Goal: Task Accomplishment & Management: Use online tool/utility

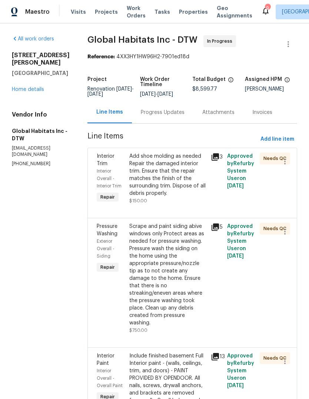
click at [152, 108] on div "Progress Updates" at bounding box center [163, 112] width 62 height 22
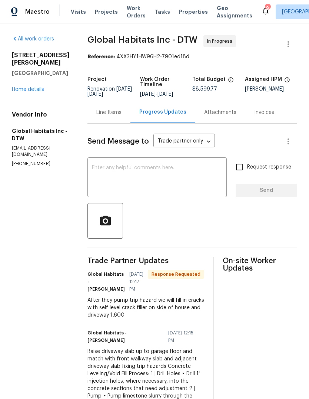
click at [176, 178] on textarea at bounding box center [157, 178] width 131 height 26
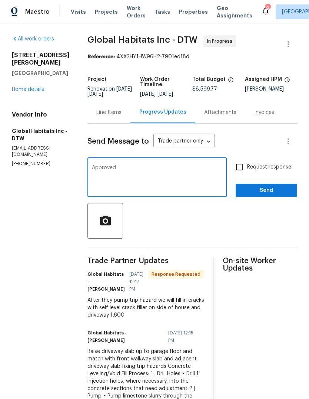
type textarea "Approved"
click at [262, 193] on span "Send" at bounding box center [267, 190] width 50 height 9
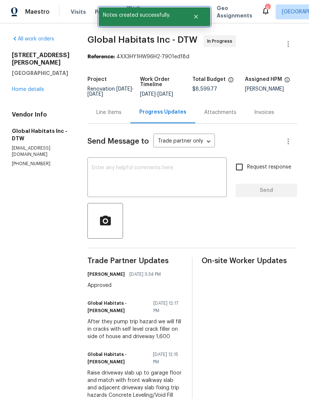
click at [198, 23] on button "Close" at bounding box center [196, 16] width 24 height 15
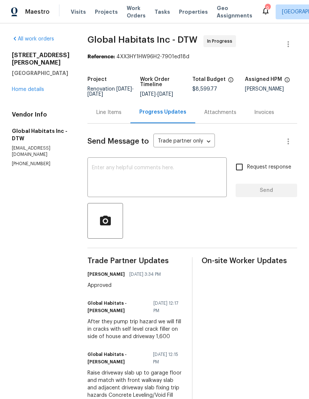
click at [180, 14] on span "Properties" at bounding box center [193, 11] width 29 height 7
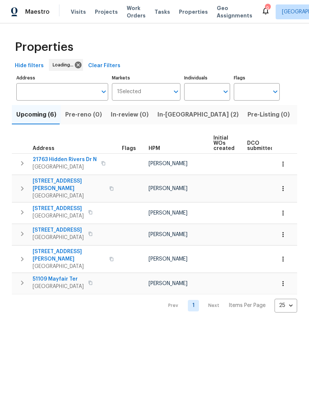
click at [174, 114] on span "In-[GEOGRAPHIC_DATA] (2)" at bounding box center [198, 114] width 81 height 10
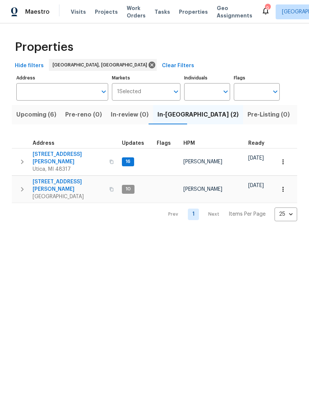
click at [62, 178] on span "[STREET_ADDRESS][PERSON_NAME]" at bounding box center [69, 185] width 72 height 15
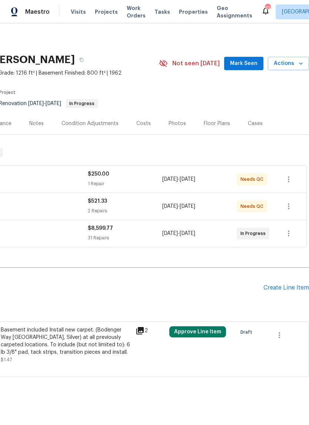
scroll to position [0, 110]
click at [249, 63] on span "Mark Seen" at bounding box center [243, 63] width 27 height 9
click at [189, 12] on span "Properties" at bounding box center [193, 11] width 29 height 7
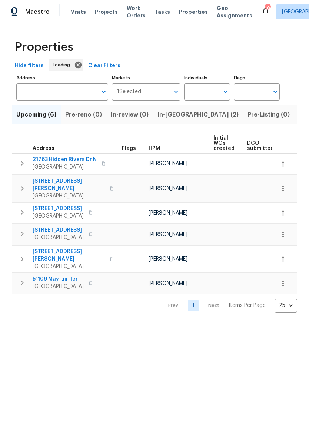
click at [167, 118] on span "In-[GEOGRAPHIC_DATA] (2)" at bounding box center [198, 114] width 81 height 10
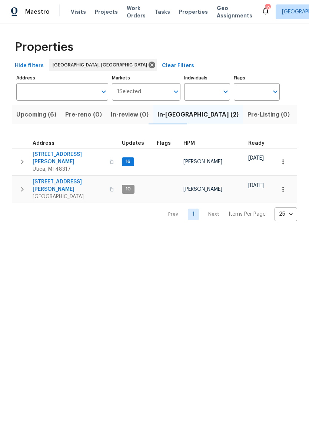
click at [66, 154] on span "[STREET_ADDRESS][PERSON_NAME]" at bounding box center [69, 158] width 72 height 15
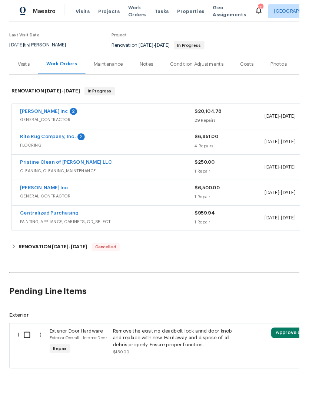
scroll to position [55, 0]
